Goal: Task Accomplishment & Management: Use online tool/utility

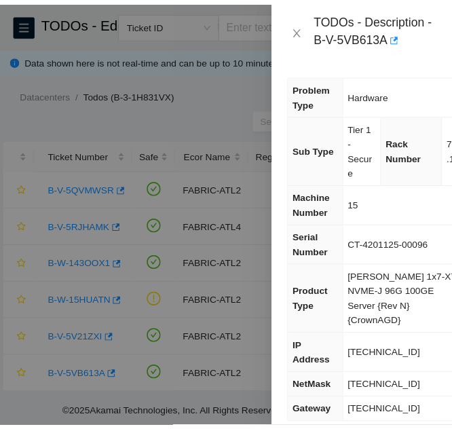
scroll to position [361, 0]
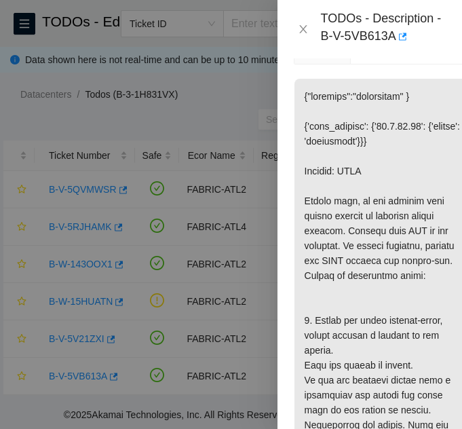
click at [304, 22] on div "TODOs - Description - B-V-5VB613A" at bounding box center [370, 29] width 152 height 37
click at [301, 24] on icon "close" at bounding box center [303, 29] width 11 height 11
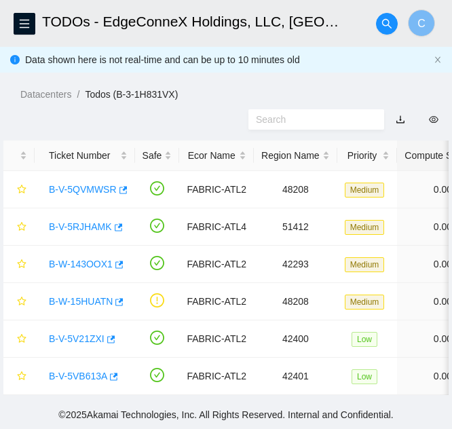
scroll to position [242, 0]
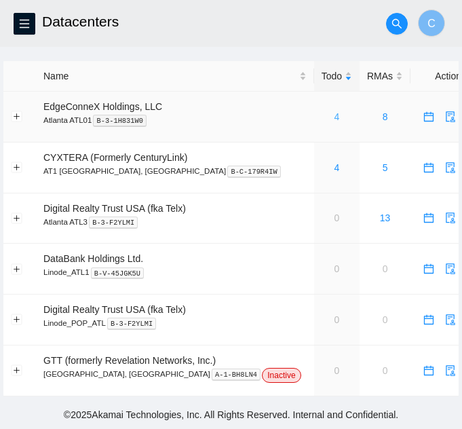
click at [334, 111] on link "4" at bounding box center [336, 116] width 5 height 11
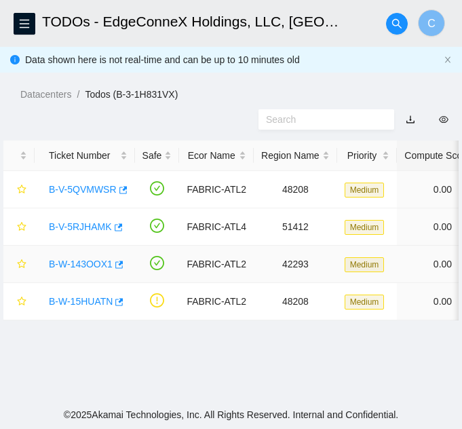
click at [80, 263] on link "B-W-143OOX1" at bounding box center [81, 263] width 64 height 11
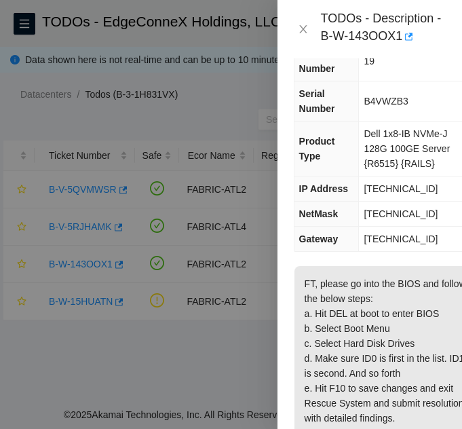
scroll to position [68, 0]
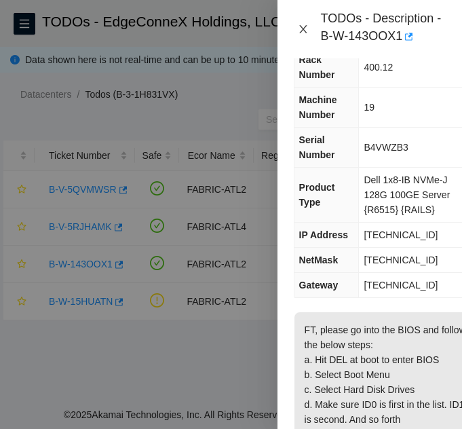
click at [303, 31] on icon "close" at bounding box center [303, 29] width 11 height 11
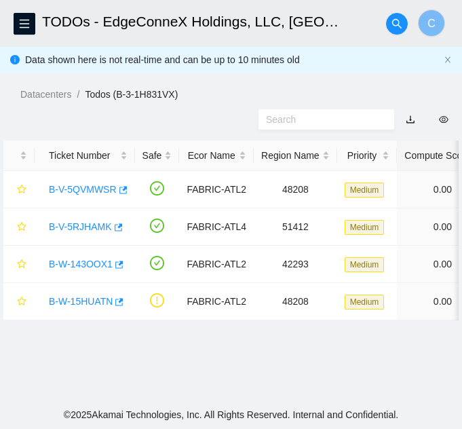
scroll to position [53, 0]
drag, startPoint x: 187, startPoint y: 315, endPoint x: 295, endPoint y: 313, distance: 108.6
click at [226, 338] on main "TODOs - EdgeConneX Holdings, LLC, Atlanta ATL01 C Data shown here is not real-t…" at bounding box center [231, 200] width 462 height 400
drag, startPoint x: 159, startPoint y: 331, endPoint x: 189, endPoint y: 332, distance: 29.9
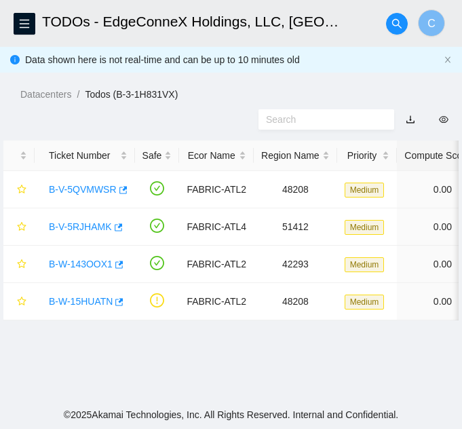
click at [189, 332] on main "TODOs - EdgeConneX Holdings, LLC, Atlanta ATL01 C Data shown here is not real-t…" at bounding box center [231, 200] width 462 height 400
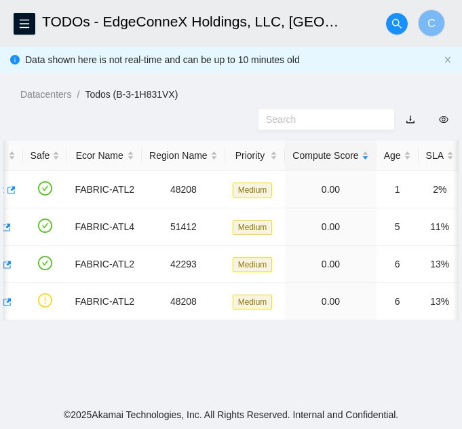
scroll to position [0, 0]
